Goal: Task Accomplishment & Management: Check status

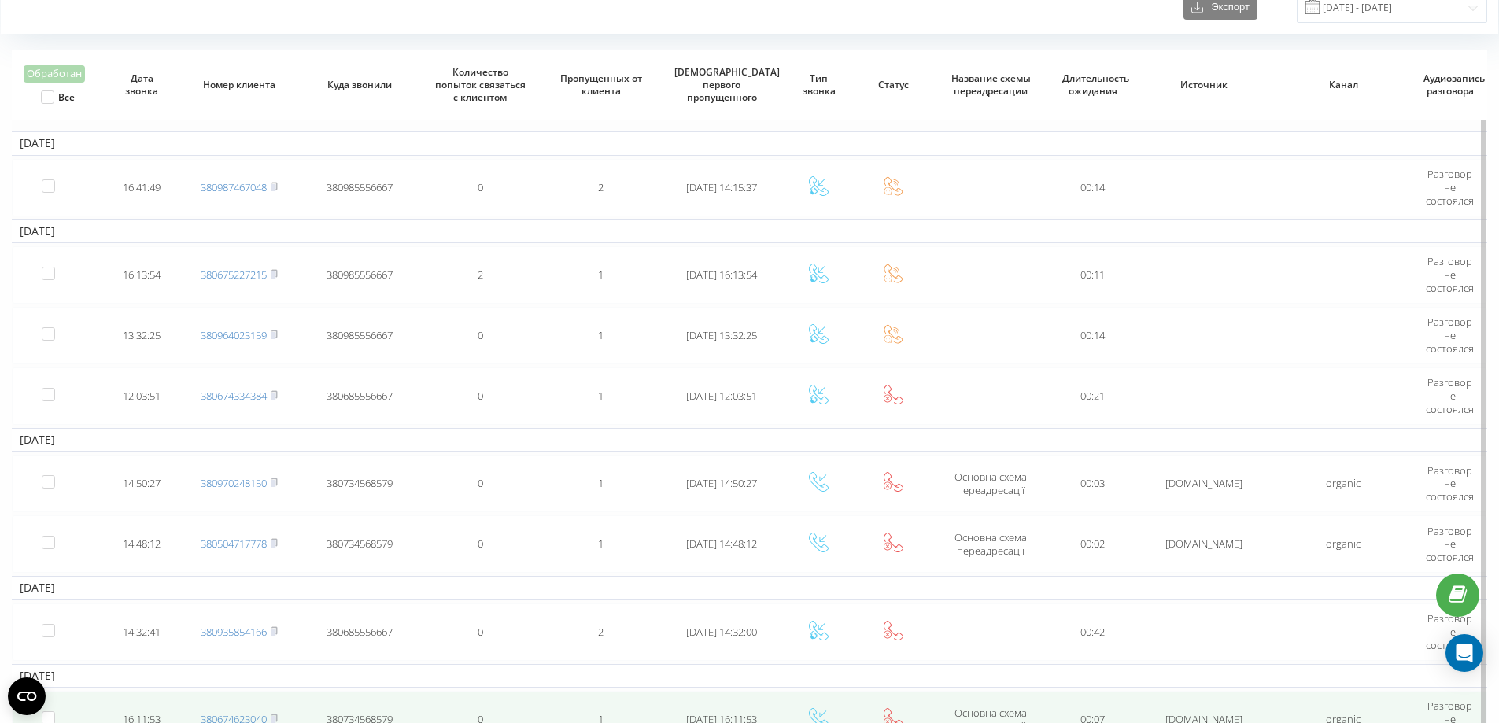
scroll to position [79, 0]
